Goal: Find contact information: Find contact information

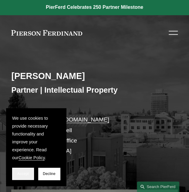
click at [27, 176] on button "Accept" at bounding box center [23, 174] width 22 height 12
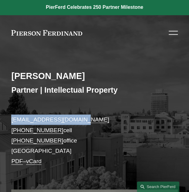
drag, startPoint x: 73, startPoint y: 120, endPoint x: 5, endPoint y: 120, distance: 67.8
click at [5, 120] on div "[PERSON_NAME] Partner | Intellectual Property [EMAIL_ADDRESS][DOMAIN_NAME] [PHO…" at bounding box center [94, 166] width 189 height 220
copy link "[EMAIL_ADDRESS][DOMAIN_NAME]"
